Goal: Information Seeking & Learning: Learn about a topic

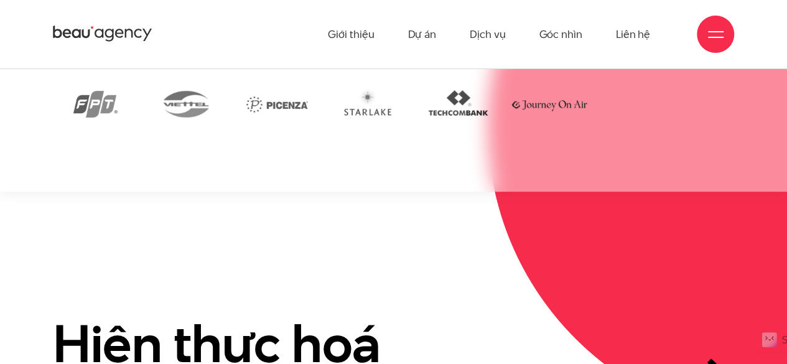
scroll to position [2284, 0]
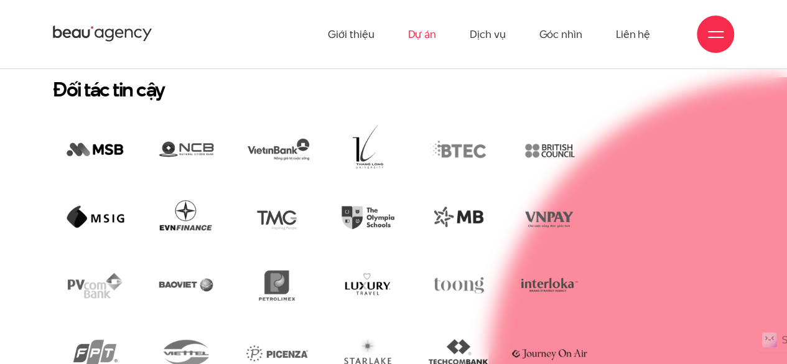
click at [418, 39] on link "Dự án" at bounding box center [422, 34] width 29 height 68
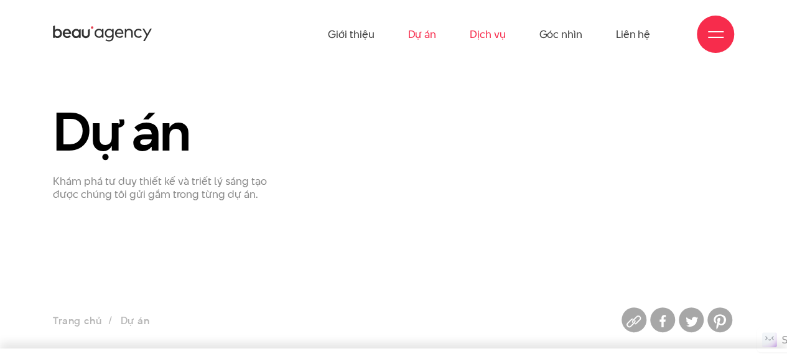
click at [483, 35] on link "Dịch vụ" at bounding box center [487, 34] width 35 height 68
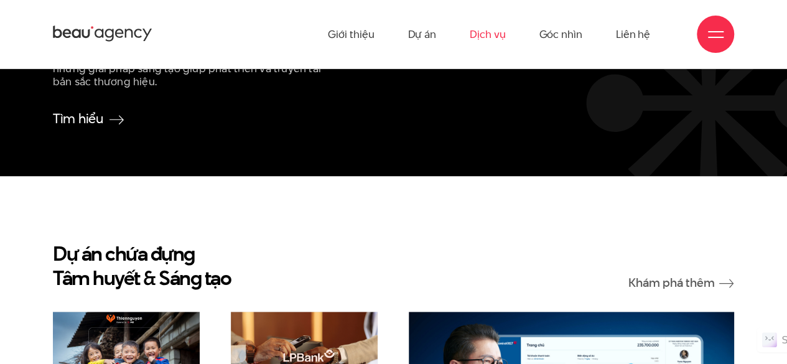
scroll to position [2489, 0]
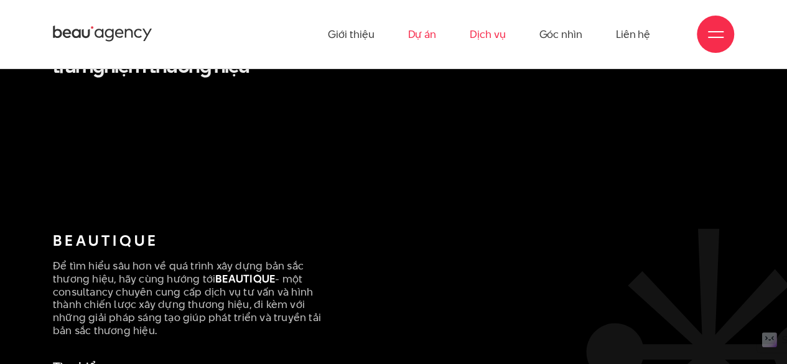
click at [416, 29] on link "Dự án" at bounding box center [422, 34] width 29 height 68
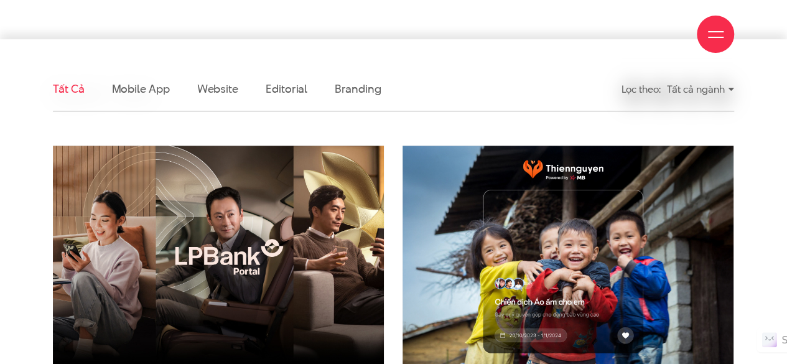
scroll to position [373, 0]
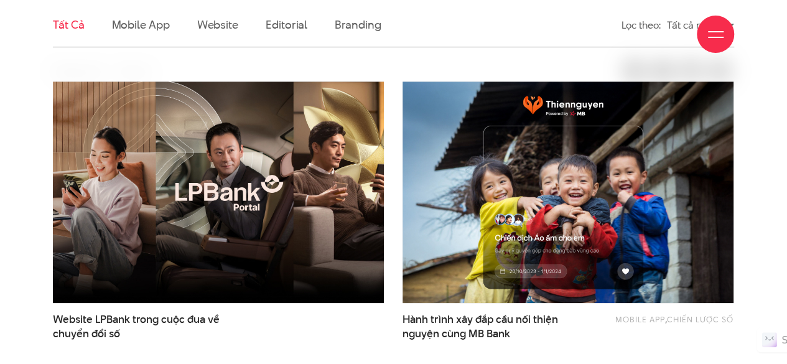
click at [163, 31] on div "Giới thiệu Dự án Dịch vụ Góc nhìn Liên hệ" at bounding box center [393, 34] width 681 height 68
click at [222, 27] on div "Giới thiệu Dự án Dịch vụ Góc nhìn Liên hệ" at bounding box center [393, 34] width 681 height 68
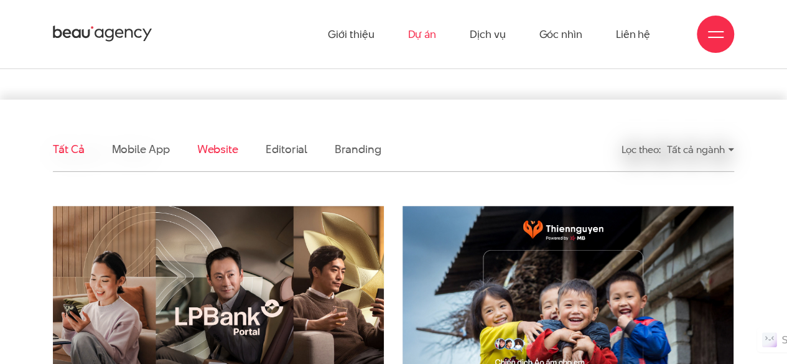
click at [209, 149] on link "Website" at bounding box center [217, 149] width 41 height 16
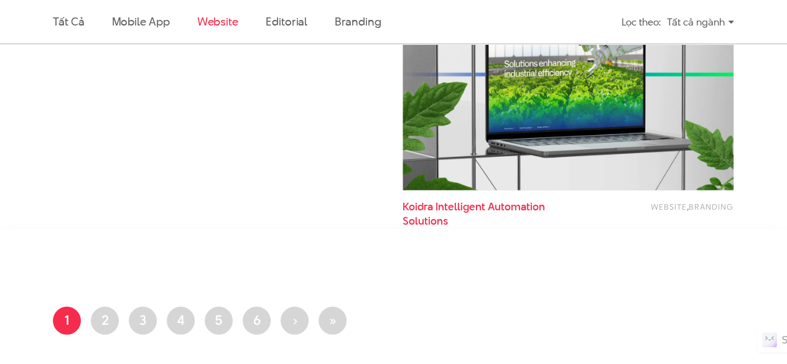
scroll to position [1746, 0]
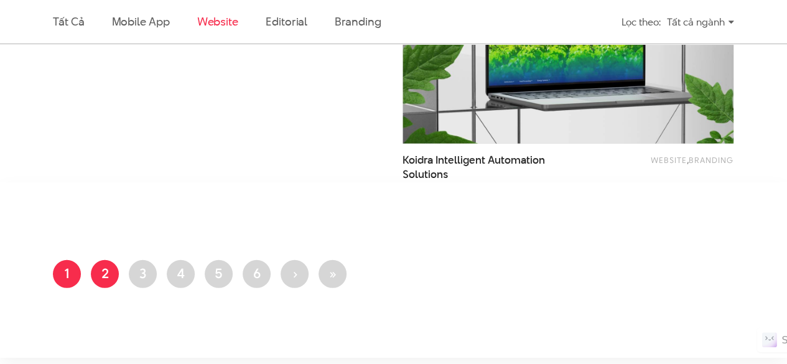
click at [101, 279] on link "Trang 2" at bounding box center [105, 274] width 28 height 28
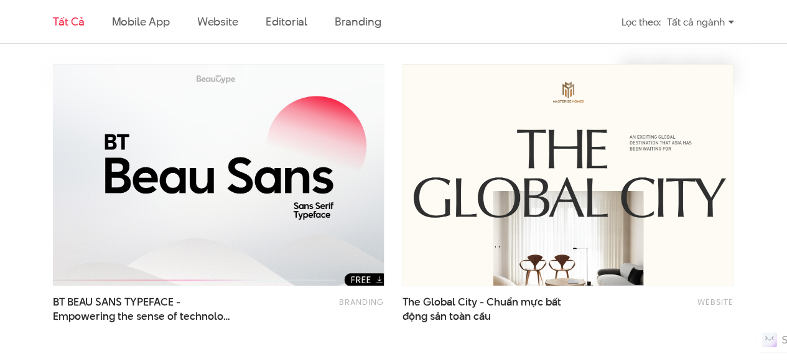
scroll to position [373, 0]
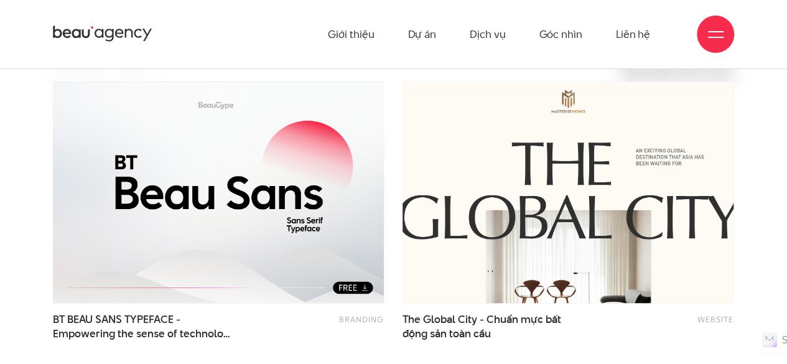
click at [468, 172] on img at bounding box center [568, 192] width 364 height 244
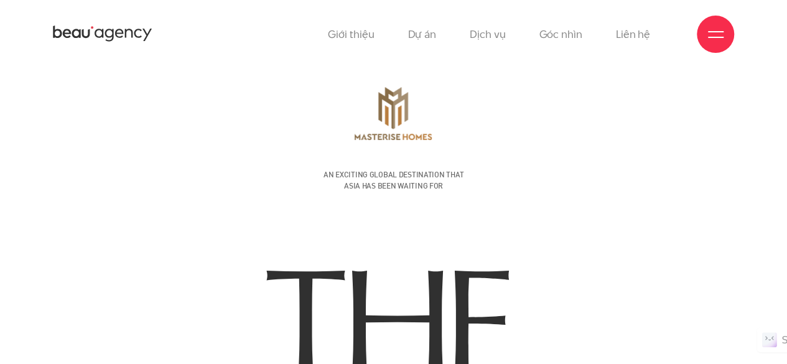
click at [66, 38] on icon at bounding box center [67, 33] width 8 height 9
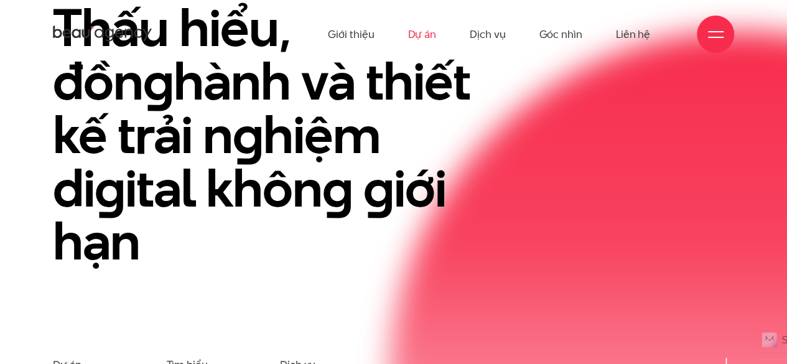
click at [426, 34] on link "Dự án" at bounding box center [422, 34] width 29 height 68
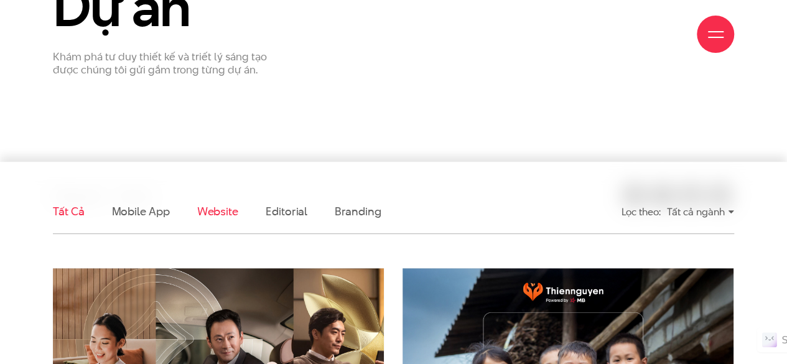
click at [231, 206] on link "Website" at bounding box center [217, 212] width 41 height 16
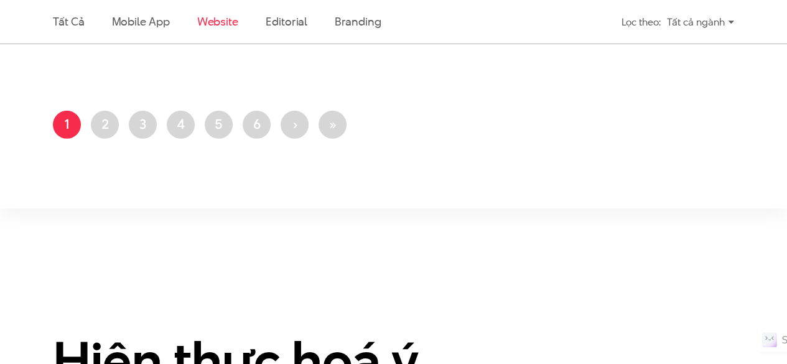
scroll to position [1808, 0]
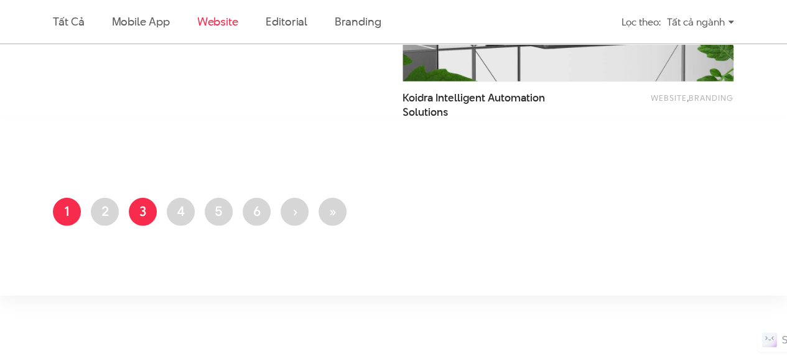
click at [140, 199] on link "Trang 3" at bounding box center [143, 212] width 28 height 28
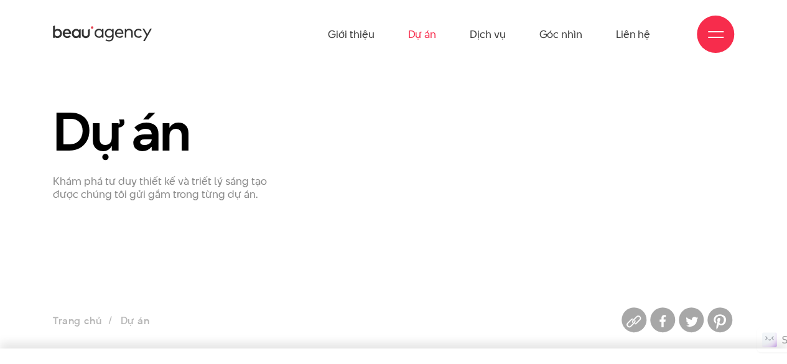
click at [423, 35] on link "Dự án" at bounding box center [422, 34] width 29 height 68
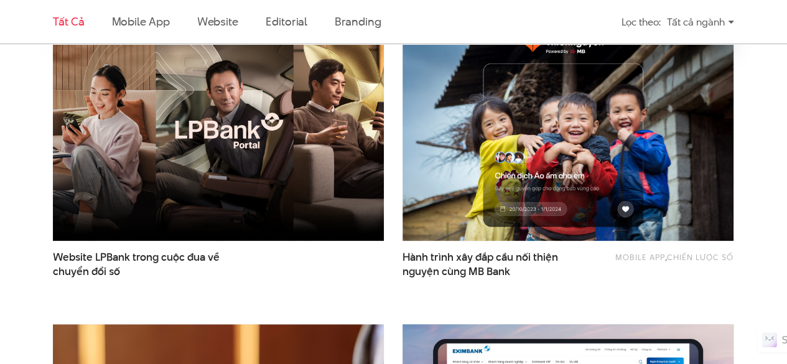
scroll to position [747, 0]
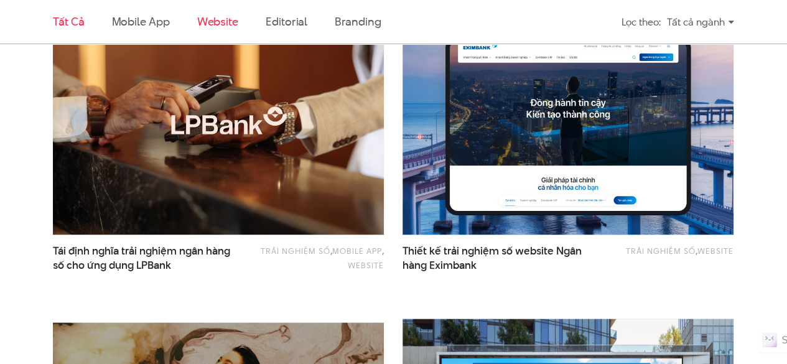
click at [200, 23] on link "Website" at bounding box center [217, 22] width 41 height 16
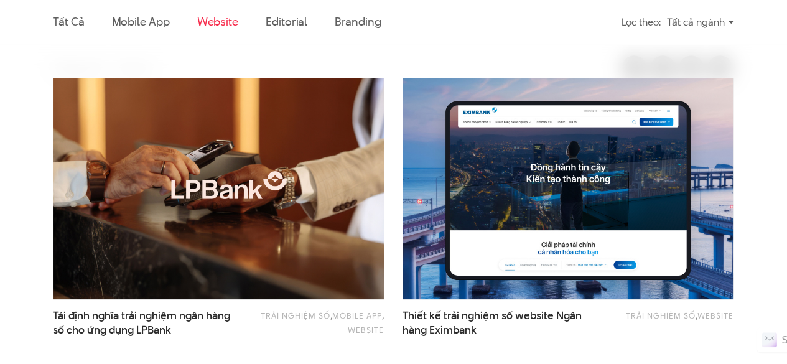
scroll to position [377, 0]
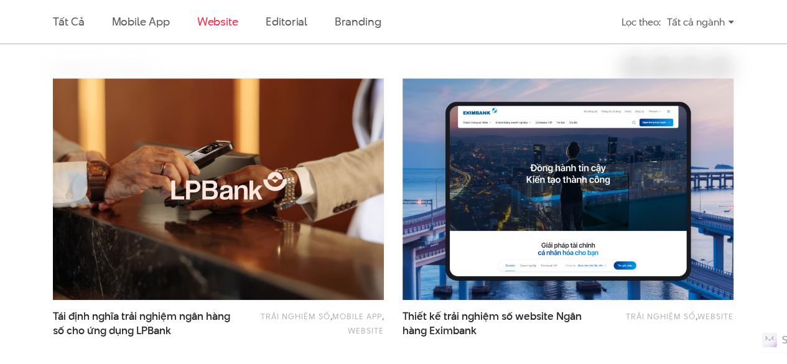
click at [202, 27] on link "Website" at bounding box center [217, 22] width 41 height 16
click at [283, 21] on link "Editorial" at bounding box center [287, 22] width 42 height 16
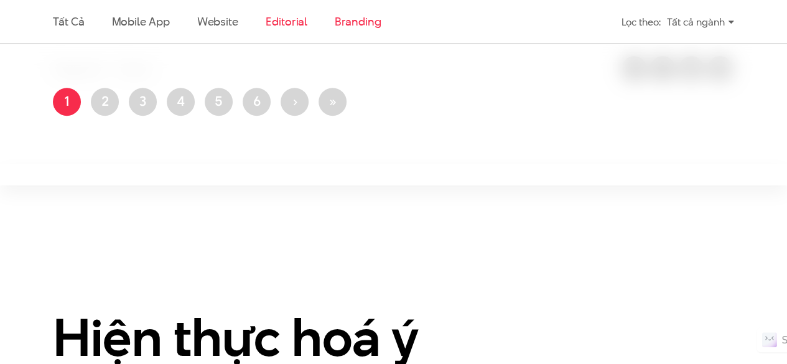
click at [376, 21] on link "Branding" at bounding box center [358, 22] width 46 height 16
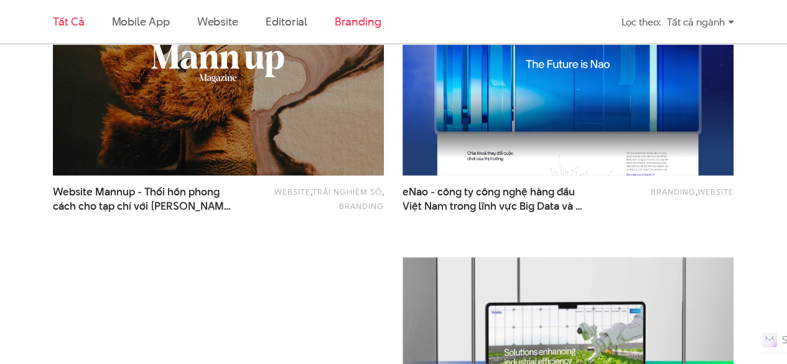
click at [81, 27] on link "Tất cả" at bounding box center [68, 22] width 31 height 16
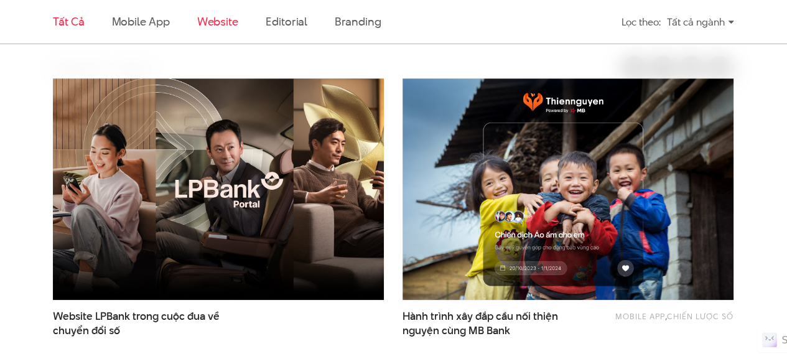
click at [209, 21] on link "Website" at bounding box center [217, 22] width 41 height 16
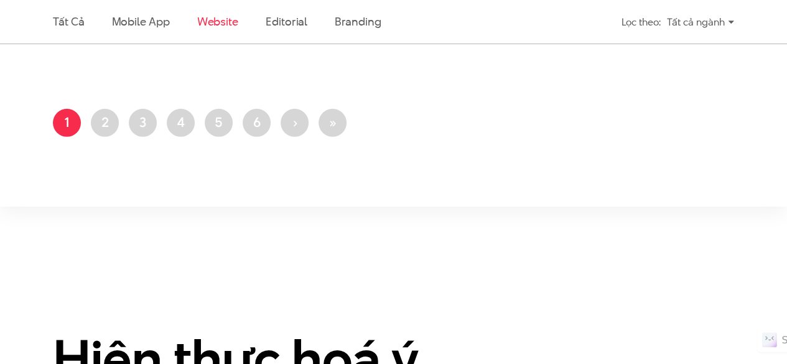
scroll to position [1808, 0]
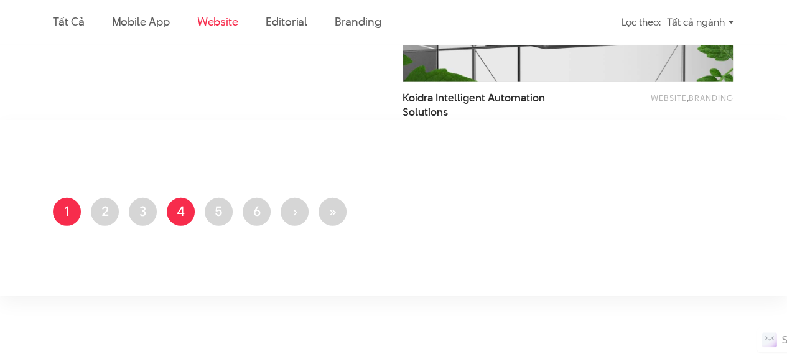
click at [174, 210] on link "Trang 4" at bounding box center [181, 212] width 28 height 28
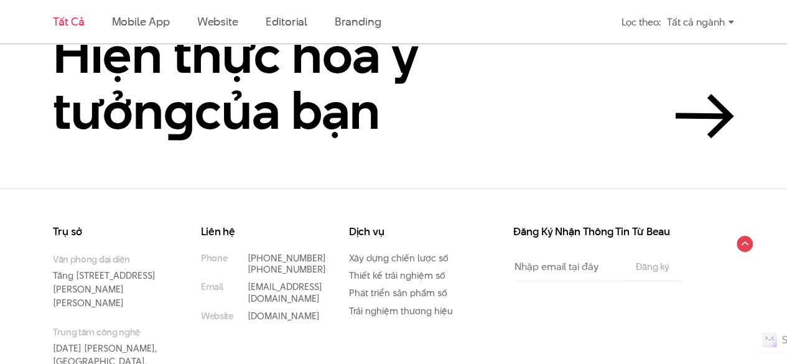
scroll to position [2583, 0]
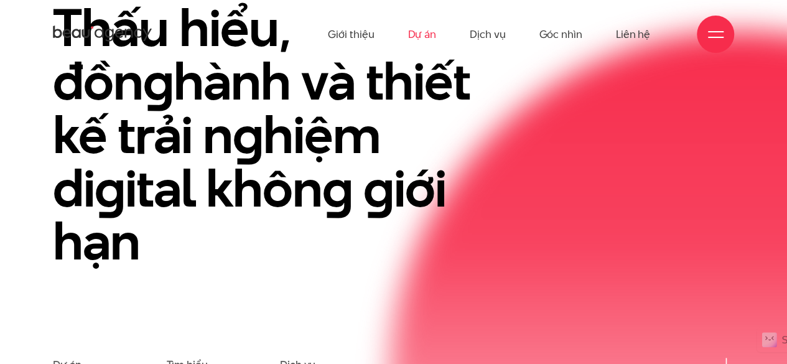
click at [424, 35] on link "Dự án" at bounding box center [422, 34] width 29 height 68
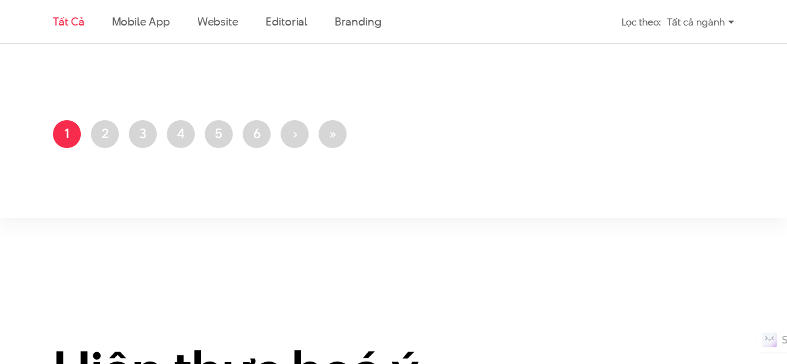
scroll to position [2240, 0]
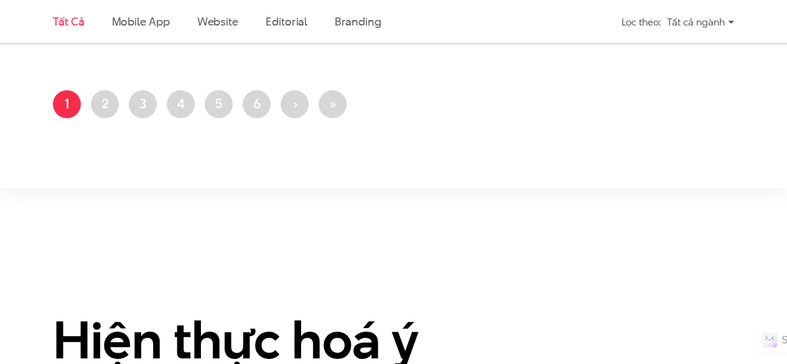
click at [121, 105] on ul "Trang hiện thời 1 Trang 2 Trang 3 Trang 4 Trang 5 Trang 6 Next page › Last page…" at bounding box center [393, 107] width 681 height 35
click at [146, 105] on link "Trang 3" at bounding box center [143, 104] width 28 height 28
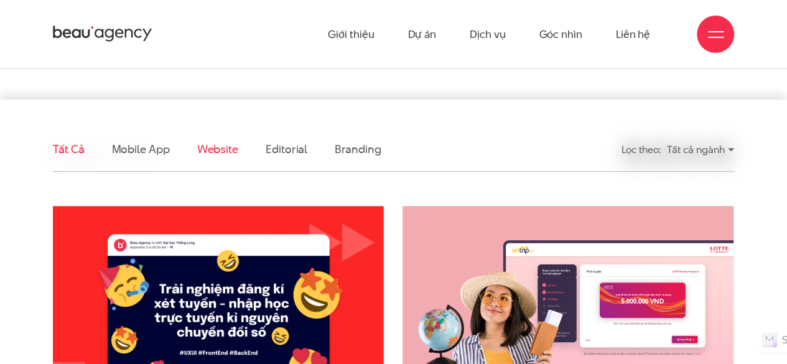
click at [218, 149] on link "Website" at bounding box center [217, 149] width 41 height 16
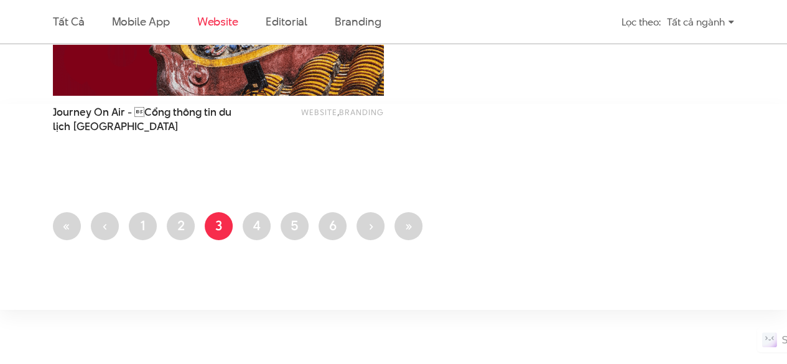
scroll to position [2209, 0]
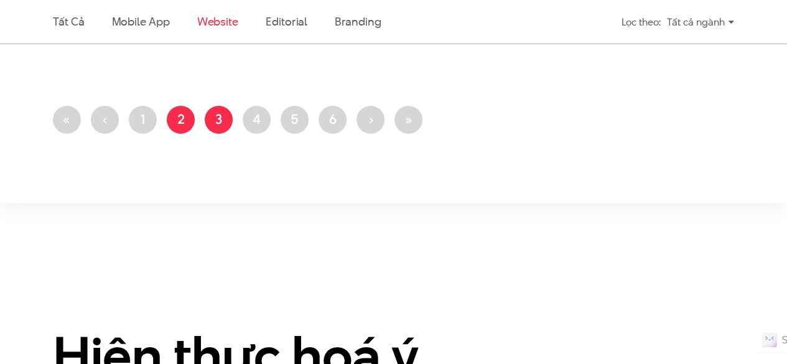
click at [180, 118] on link "Trang 2" at bounding box center [181, 120] width 28 height 28
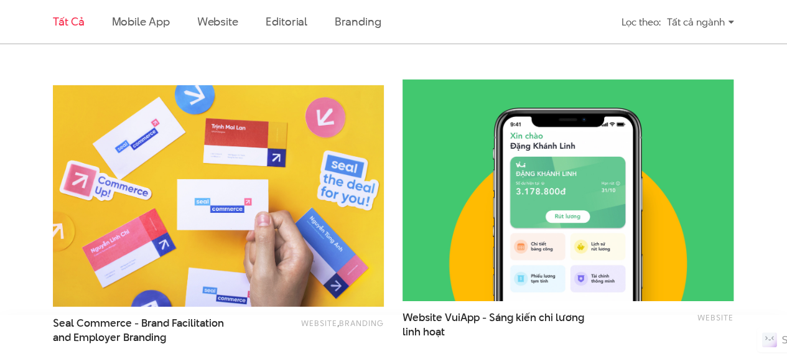
scroll to position [1991, 0]
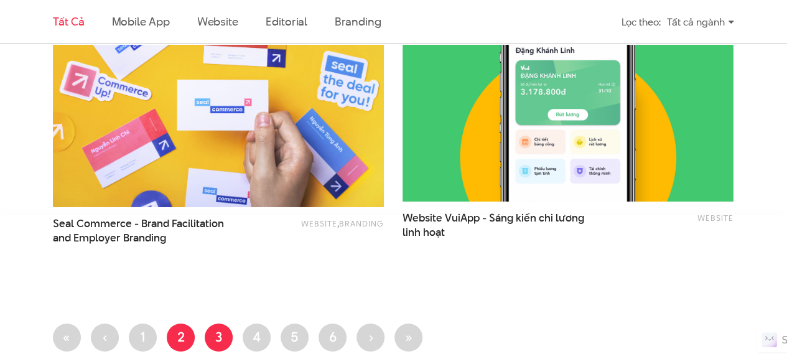
click at [229, 331] on link "Trang 3" at bounding box center [219, 338] width 28 height 28
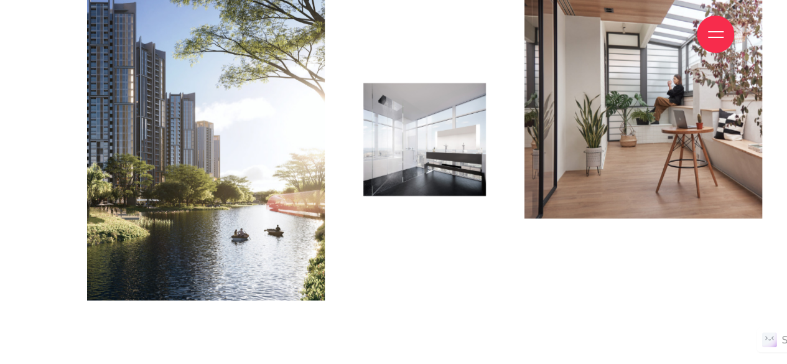
scroll to position [1867, 0]
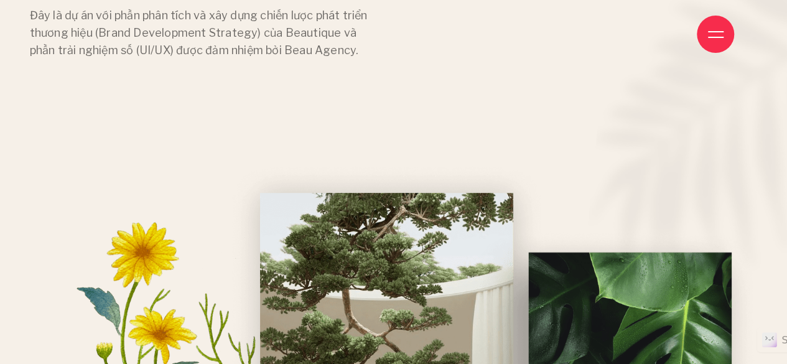
scroll to position [809, 0]
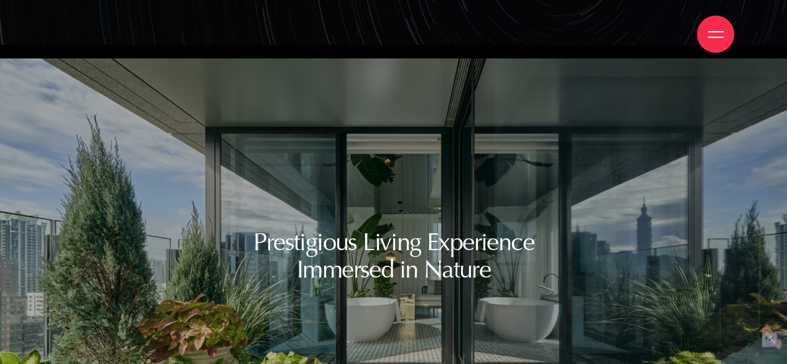
scroll to position [5912, 0]
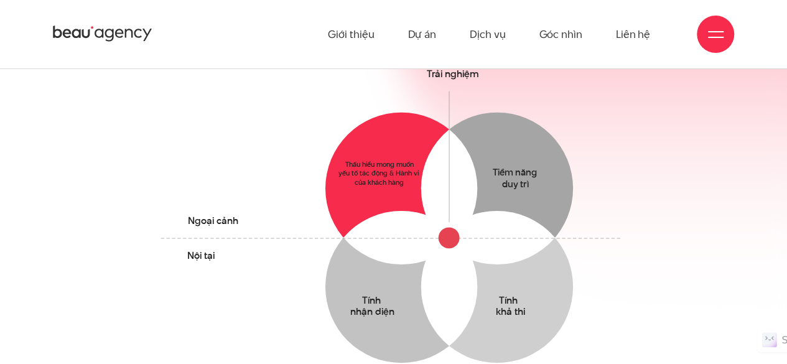
scroll to position [249, 0]
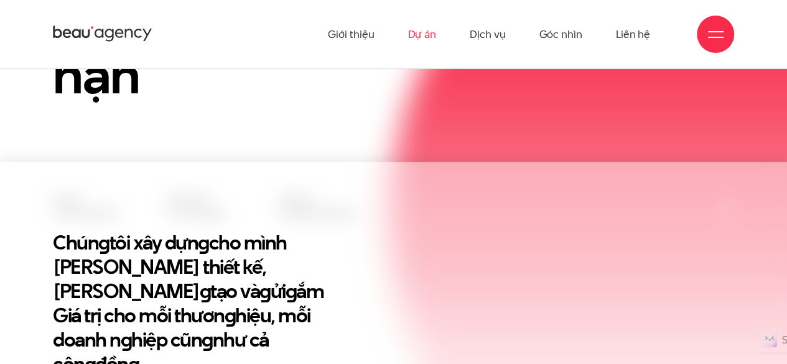
click at [423, 34] on link "Dự án" at bounding box center [422, 34] width 29 height 68
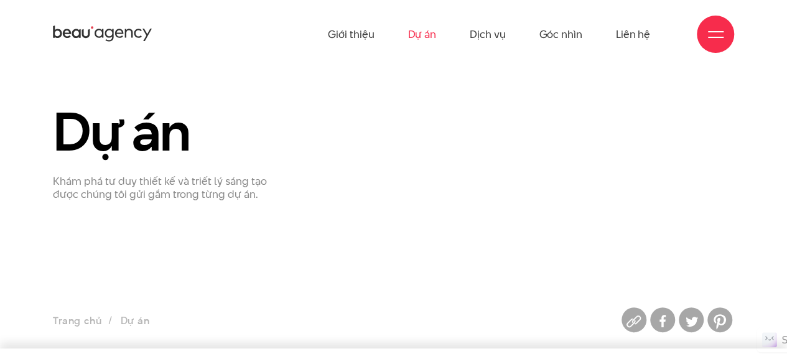
click at [416, 29] on link "Dự án" at bounding box center [422, 34] width 29 height 68
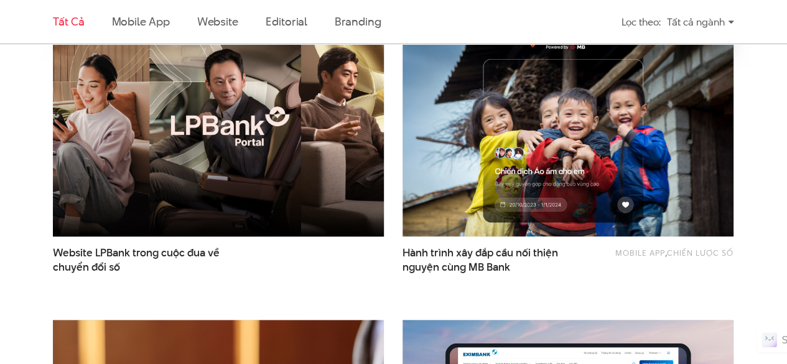
scroll to position [311, 0]
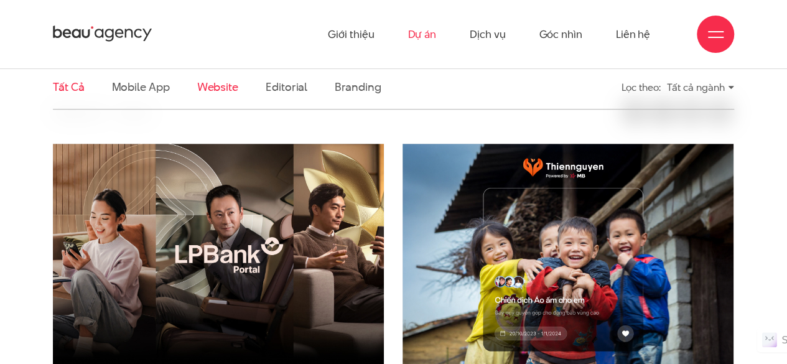
click at [201, 88] on link "Website" at bounding box center [217, 87] width 41 height 16
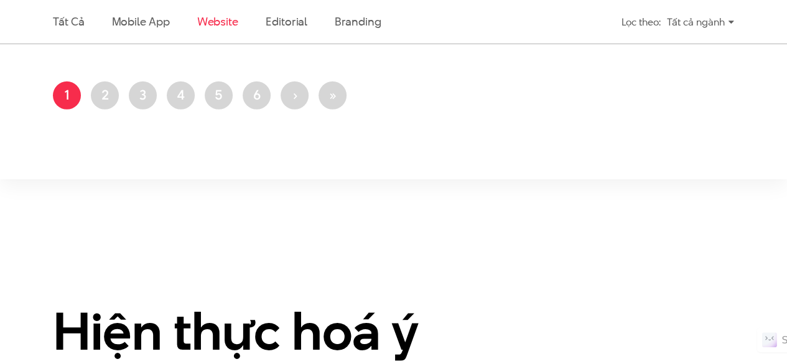
scroll to position [1870, 0]
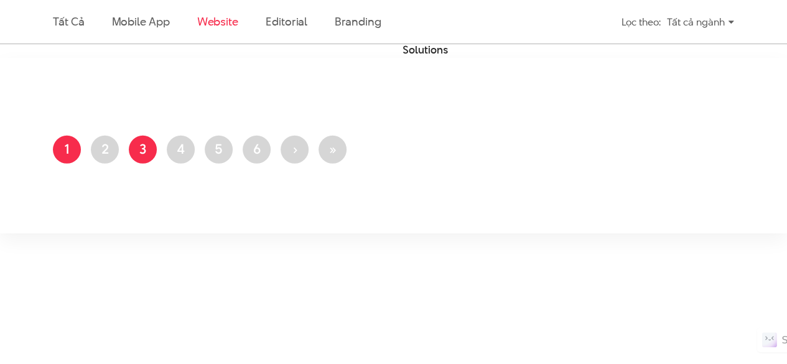
click at [139, 143] on link "Trang 3" at bounding box center [143, 150] width 28 height 28
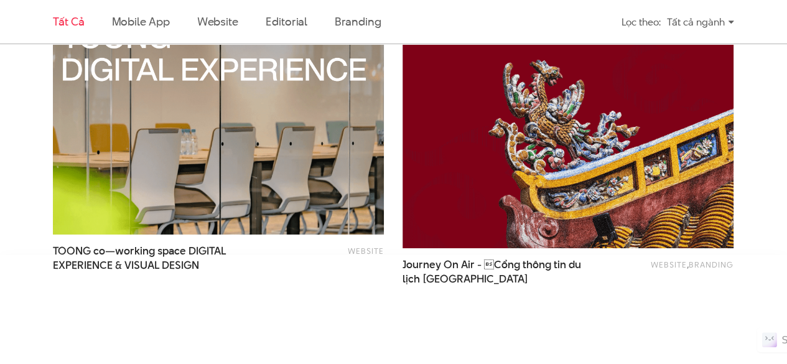
scroll to position [2116, 0]
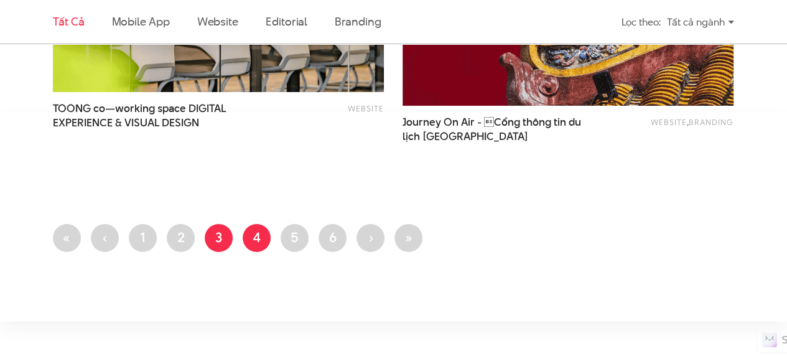
click at [254, 241] on link "Trang 4" at bounding box center [257, 238] width 28 height 28
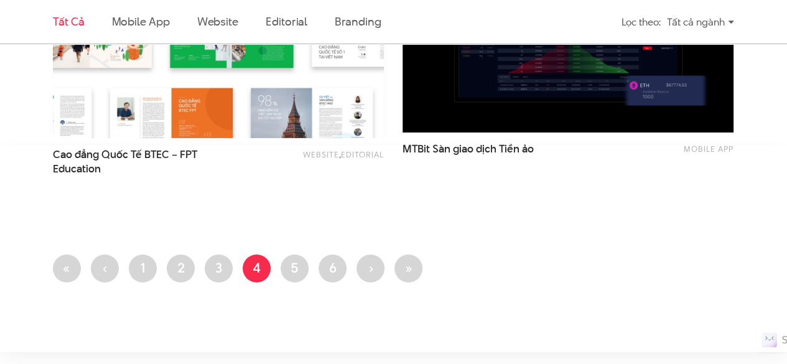
scroll to position [2116, 0]
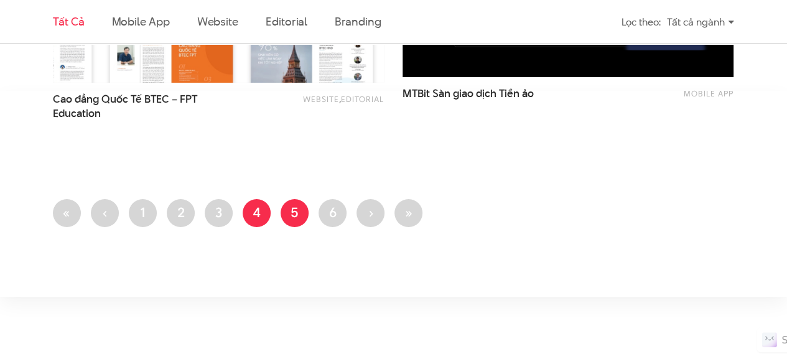
click at [293, 213] on link "Trang 5" at bounding box center [295, 213] width 28 height 28
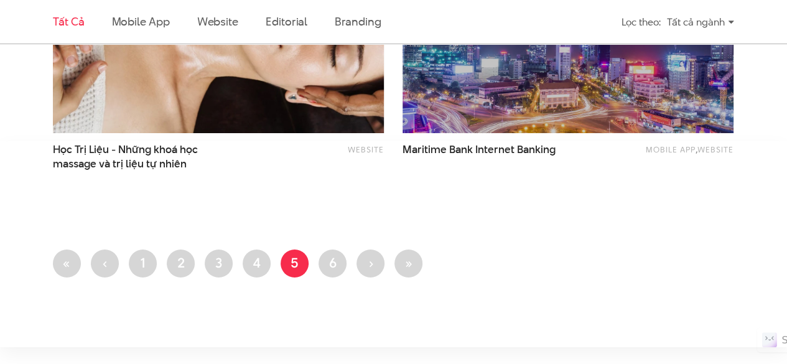
scroll to position [2116, 0]
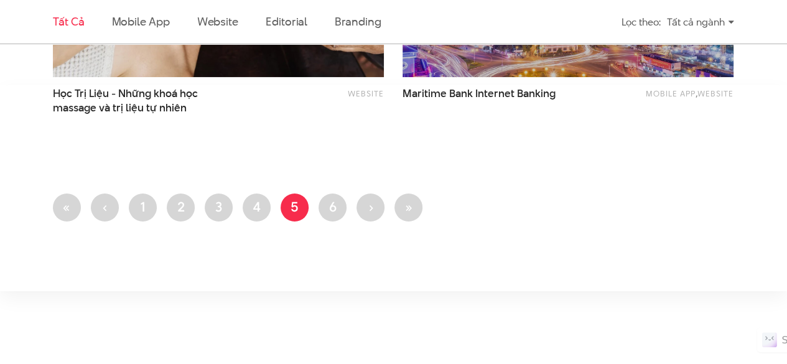
click at [342, 218] on li "Trang 6" at bounding box center [333, 208] width 28 height 28
click at [344, 205] on link "Trang 6" at bounding box center [333, 208] width 28 height 28
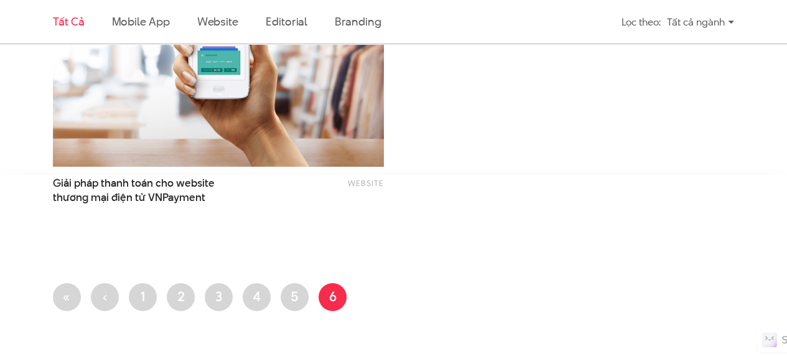
scroll to position [1991, 0]
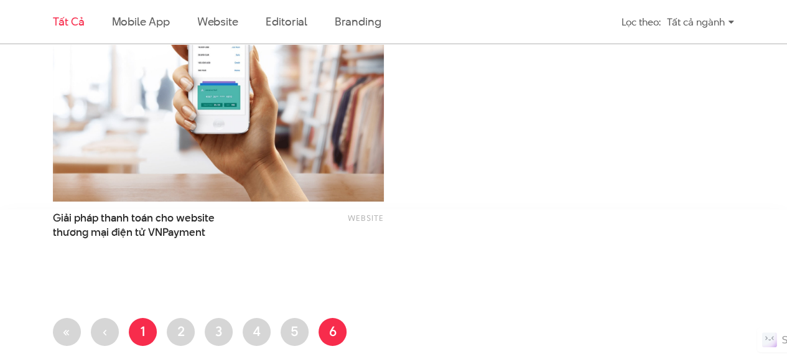
click at [138, 329] on link "Trang 1" at bounding box center [143, 332] width 28 height 28
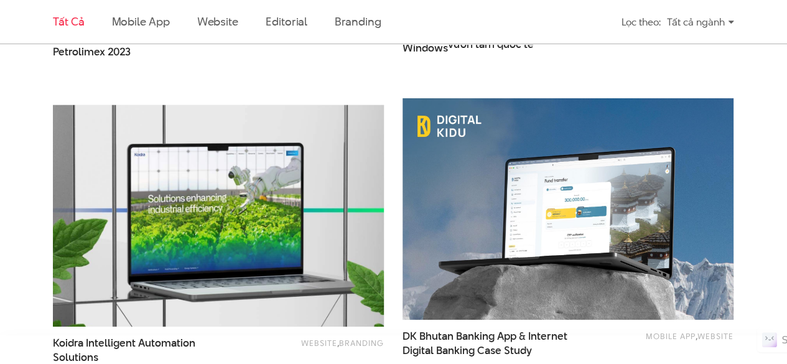
scroll to position [1867, 0]
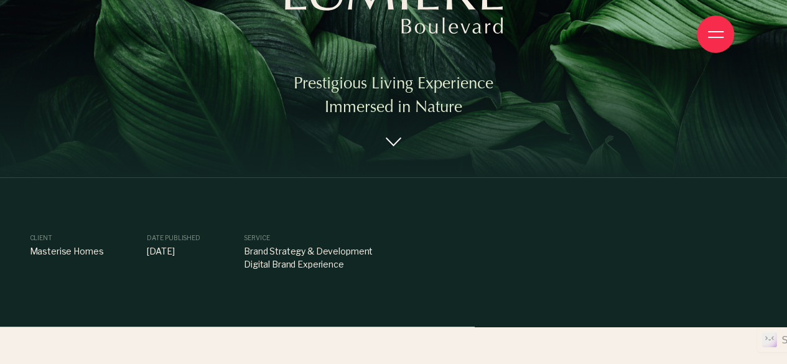
scroll to position [373, 0]
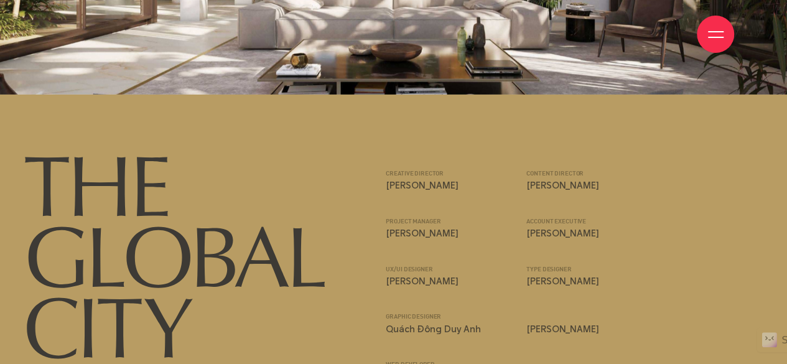
scroll to position [11873, 0]
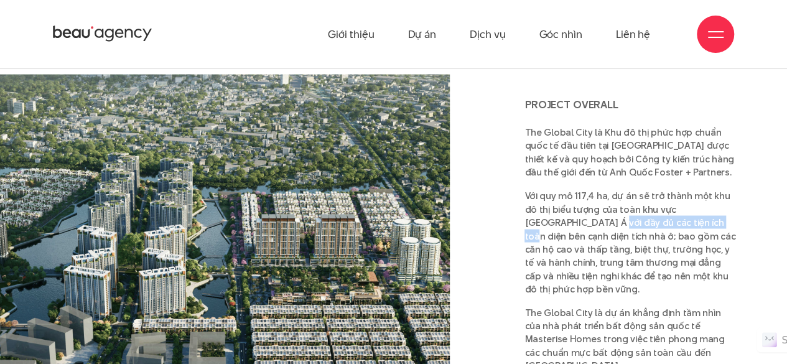
drag, startPoint x: 656, startPoint y: 202, endPoint x: 486, endPoint y: 190, distance: 170.4
click at [504, 195] on div "Project overall The Global City là Khu đô thị phức hợp chuẩn quốc tế đầu tiên t…" at bounding box center [394, 258] width 750 height 368
click at [487, 184] on div "Project overall The Global City là Khu đô thị phức hợp chuẩn quốc tế đầu tiên t…" at bounding box center [394, 258] width 750 height 368
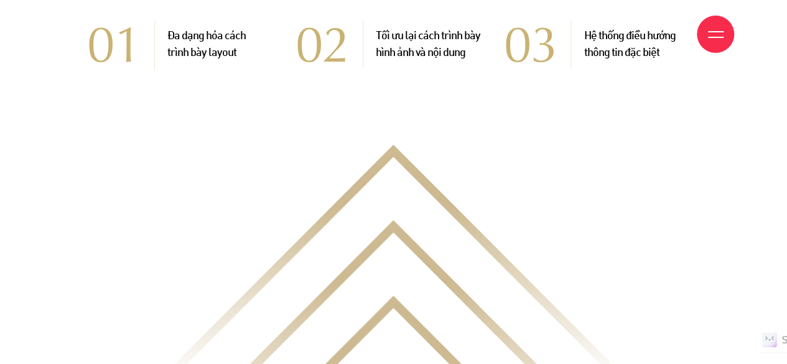
scroll to position [3174, 0]
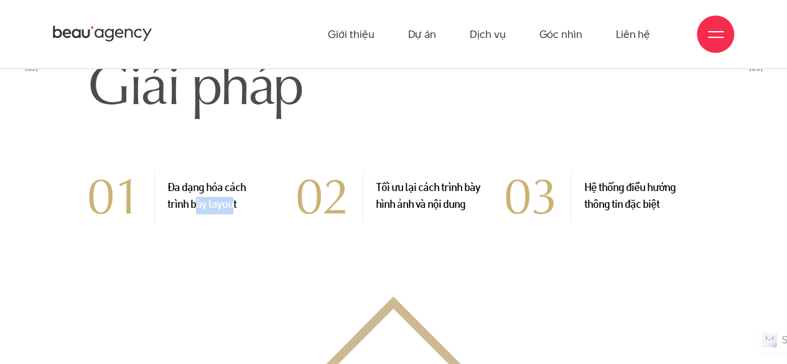
drag, startPoint x: 232, startPoint y: 181, endPoint x: 194, endPoint y: 180, distance: 37.4
click at [194, 180] on p "Đa dạng hóa cách trình bày layout" at bounding box center [200, 197] width 91 height 34
click at [193, 180] on p "Đa dạng hóa cách trình bày layout" at bounding box center [200, 197] width 91 height 34
drag, startPoint x: 395, startPoint y: 171, endPoint x: 466, endPoint y: 175, distance: 71.0
click at [445, 180] on p "Tối ưu lại cách trình bày hình ảnh và nội dung" at bounding box center [421, 197] width 117 height 34
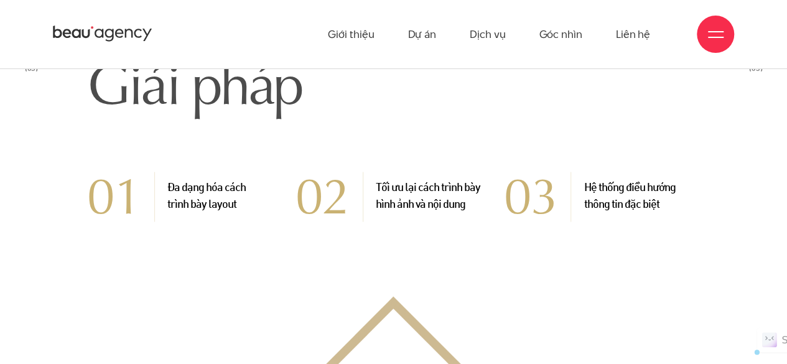
click at [466, 180] on p "Tối ưu lại cách trình bày hình ảnh và nội dung" at bounding box center [421, 197] width 117 height 34
drag, startPoint x: 452, startPoint y: 181, endPoint x: 381, endPoint y: 178, distance: 70.4
click at [390, 180] on p "Tối ưu lại cách trình bày hình ảnh và nội dung" at bounding box center [421, 197] width 117 height 34
drag, startPoint x: 381, startPoint y: 178, endPoint x: 545, endPoint y: 182, distance: 163.7
click at [384, 180] on p "Tối ưu lại cách trình bày hình ảnh và nội dung" at bounding box center [421, 197] width 117 height 34
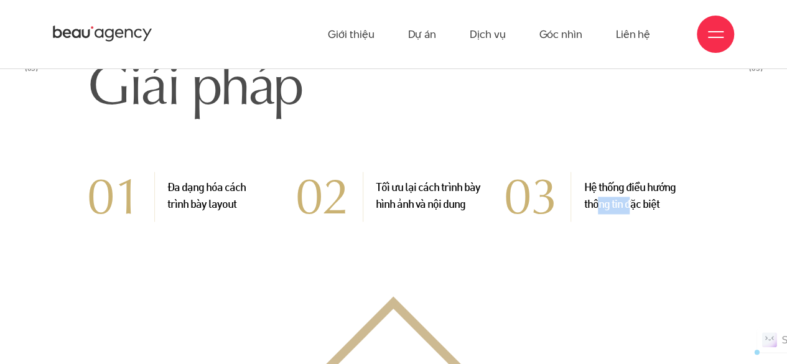
drag, startPoint x: 630, startPoint y: 180, endPoint x: 553, endPoint y: 174, distance: 76.8
click at [568, 176] on div "03 Hệ thống điều hướng thông tin đặc biệt" at bounding box center [602, 196] width 196 height 75
click at [553, 174] on span "03" at bounding box center [537, 197] width 67 height 50
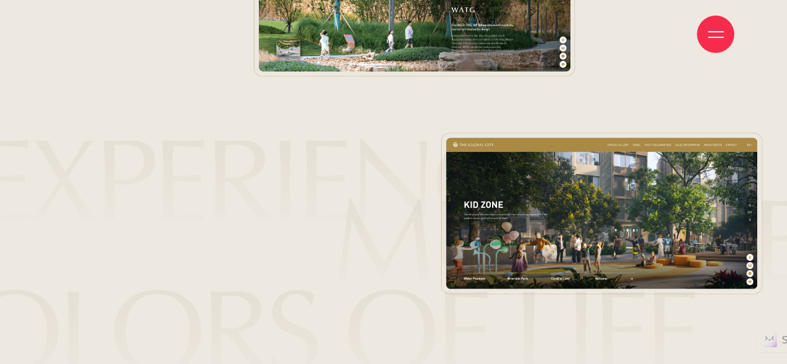
scroll to position [7530, 0]
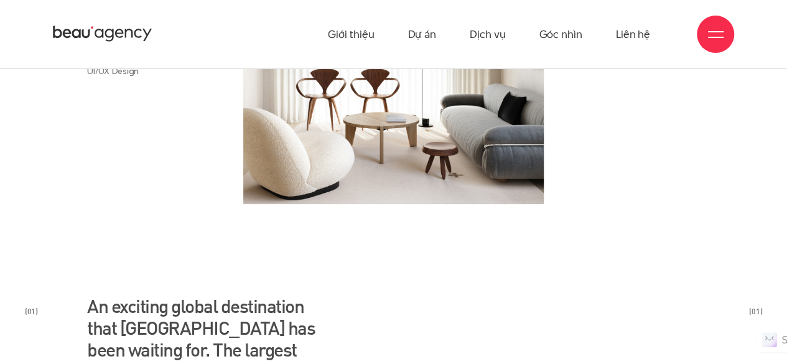
scroll to position [498, 0]
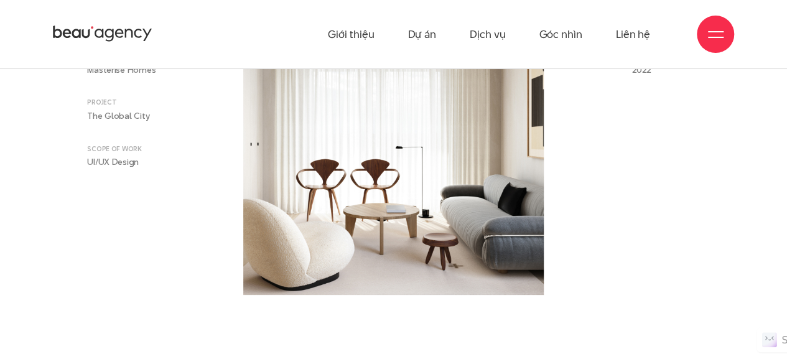
click at [709, 110] on div "Client Masterise Homes BEAU AGENCY 2022 PROJECT The Global City SCOPE OF WORK U…" at bounding box center [394, 128] width 750 height 333
